Goal: Check status: Check status

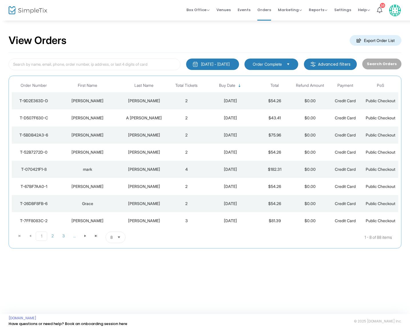
click at [149, 101] on div "[PERSON_NAME]" at bounding box center [144, 101] width 47 height 6
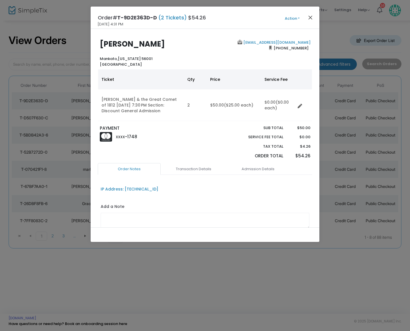
click at [312, 18] on button "Close" at bounding box center [309, 17] width 7 height 7
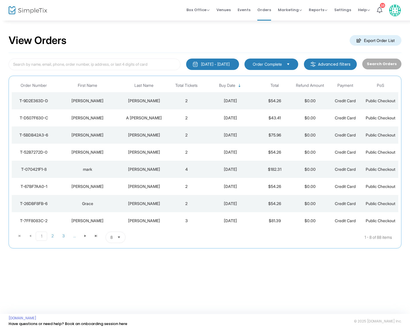
click at [135, 116] on div "A [PERSON_NAME]" at bounding box center [144, 118] width 47 height 6
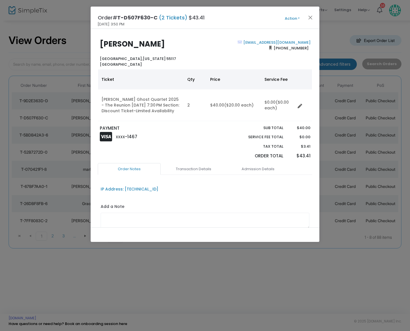
drag, startPoint x: 369, startPoint y: 272, endPoint x: 356, endPoint y: 265, distance: 14.6
click at [369, 272] on ngb-modal-window "Order# T-D507F630-C (2 Tickets) $43.41 [DATE] 3:50 PM Action Mark Admitted Edit…" at bounding box center [205, 165] width 410 height 331
click at [310, 18] on button "Close" at bounding box center [309, 17] width 7 height 7
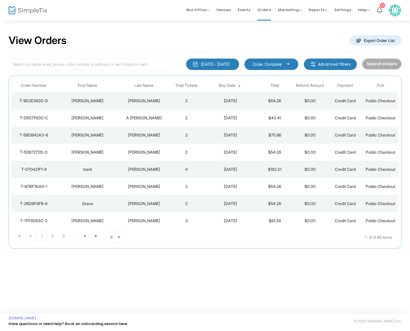
click at [147, 134] on div "[PERSON_NAME]" at bounding box center [144, 135] width 47 height 6
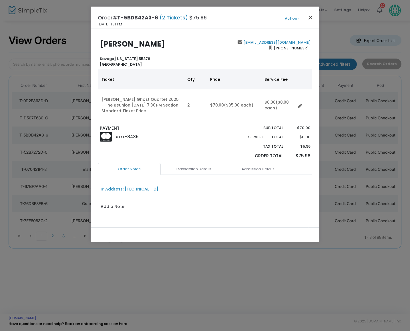
click at [310, 17] on button "Close" at bounding box center [309, 17] width 7 height 7
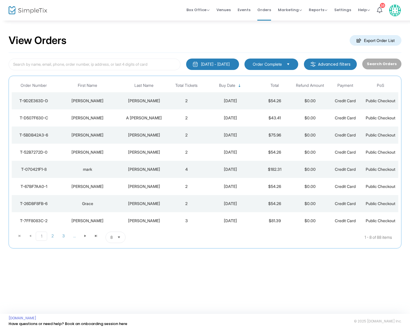
click at [148, 151] on div "[PERSON_NAME]" at bounding box center [144, 152] width 47 height 6
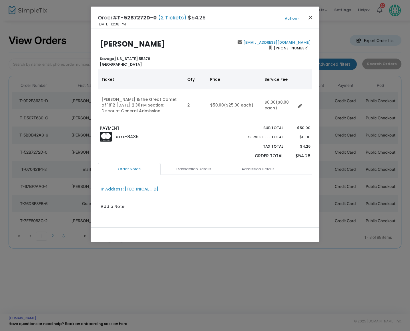
click at [309, 18] on button "Close" at bounding box center [309, 17] width 7 height 7
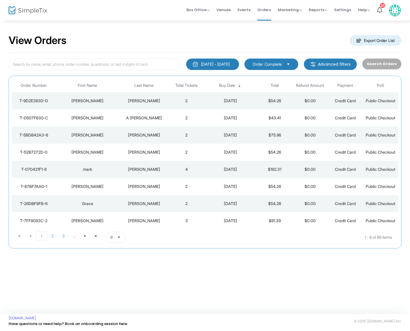
click at [146, 169] on div "[PERSON_NAME]" at bounding box center [144, 170] width 47 height 6
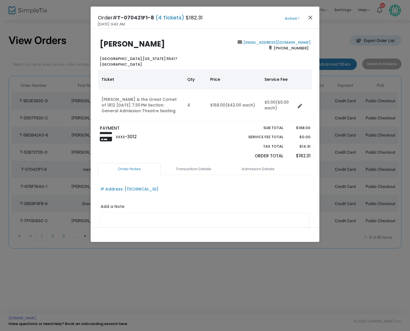
click at [308, 19] on button "Close" at bounding box center [309, 17] width 7 height 7
